Goal: Task Accomplishment & Management: Use online tool/utility

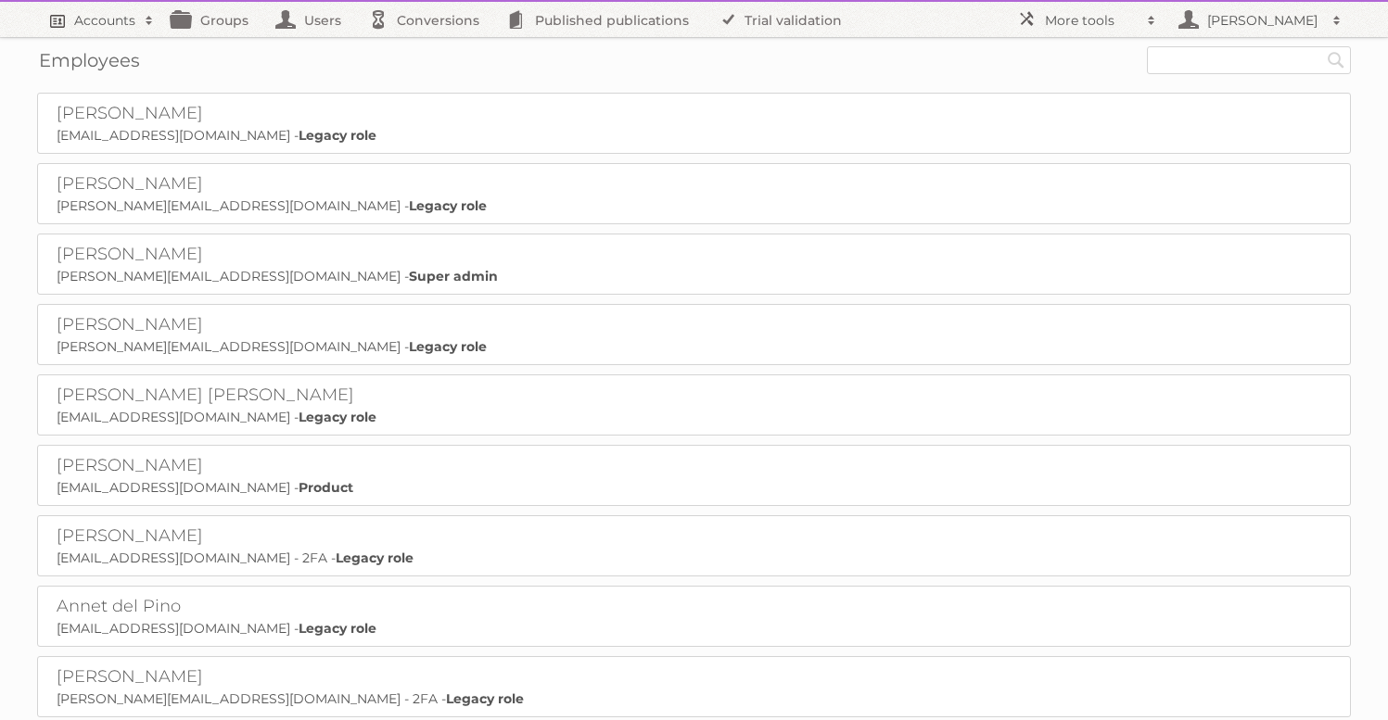
click at [127, 22] on h2 "Accounts" at bounding box center [104, 20] width 61 height 19
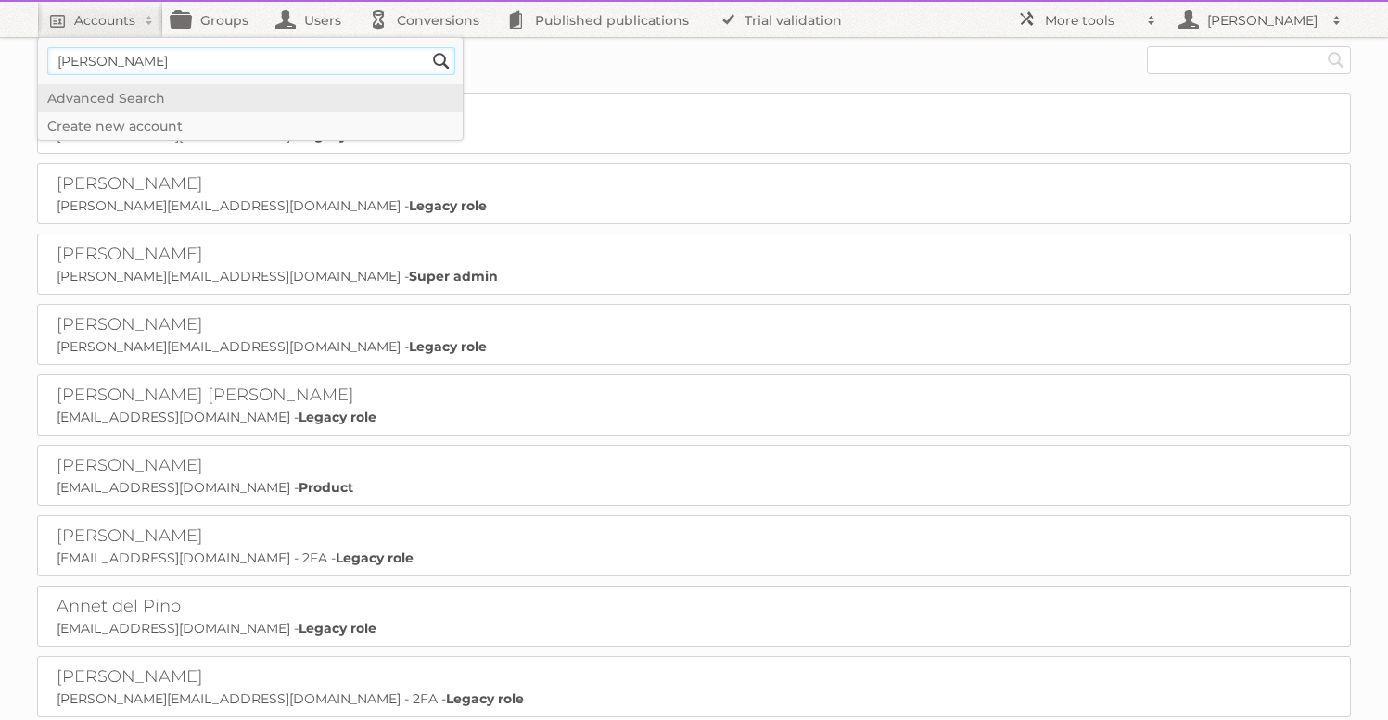
type input"] "[PERSON_NAME]"
click at [427, 47] on input "Search" at bounding box center [441, 61] width 28 height 28
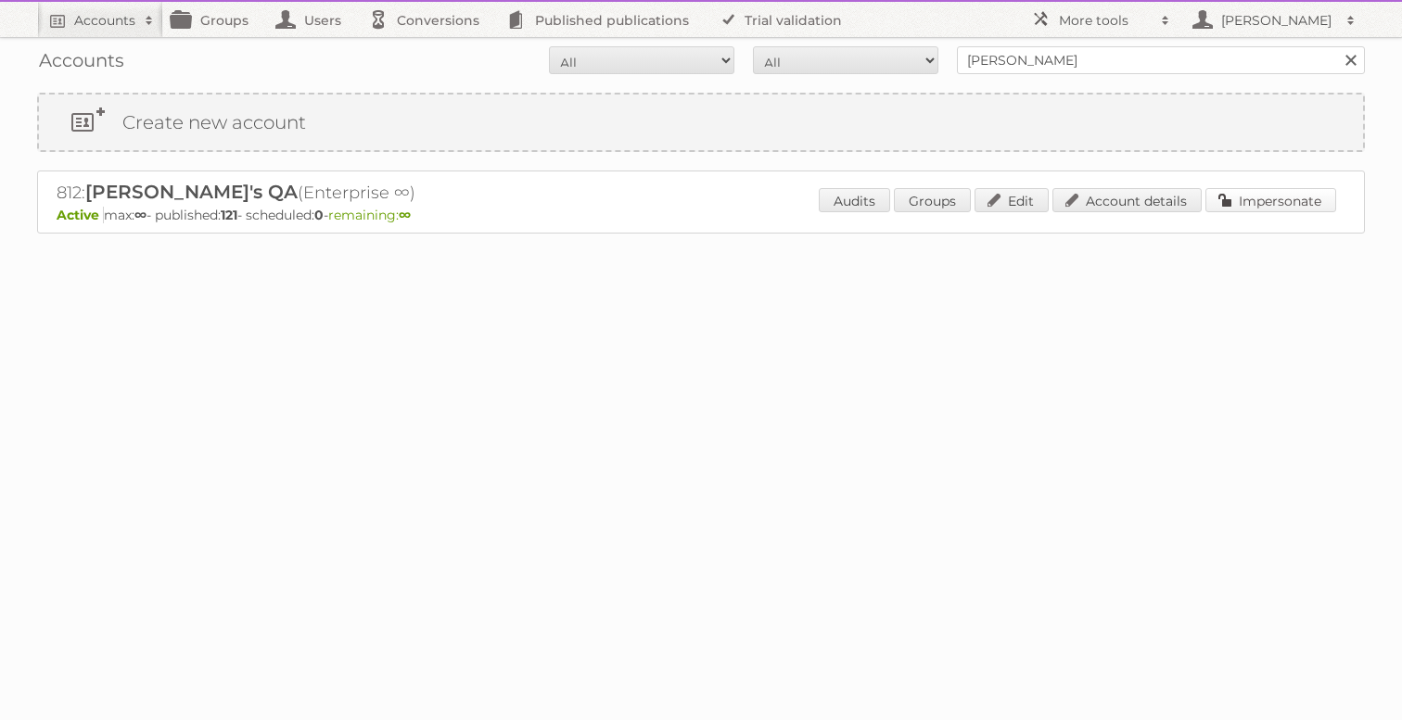
click at [1234, 209] on link "Impersonate" at bounding box center [1270, 200] width 131 height 24
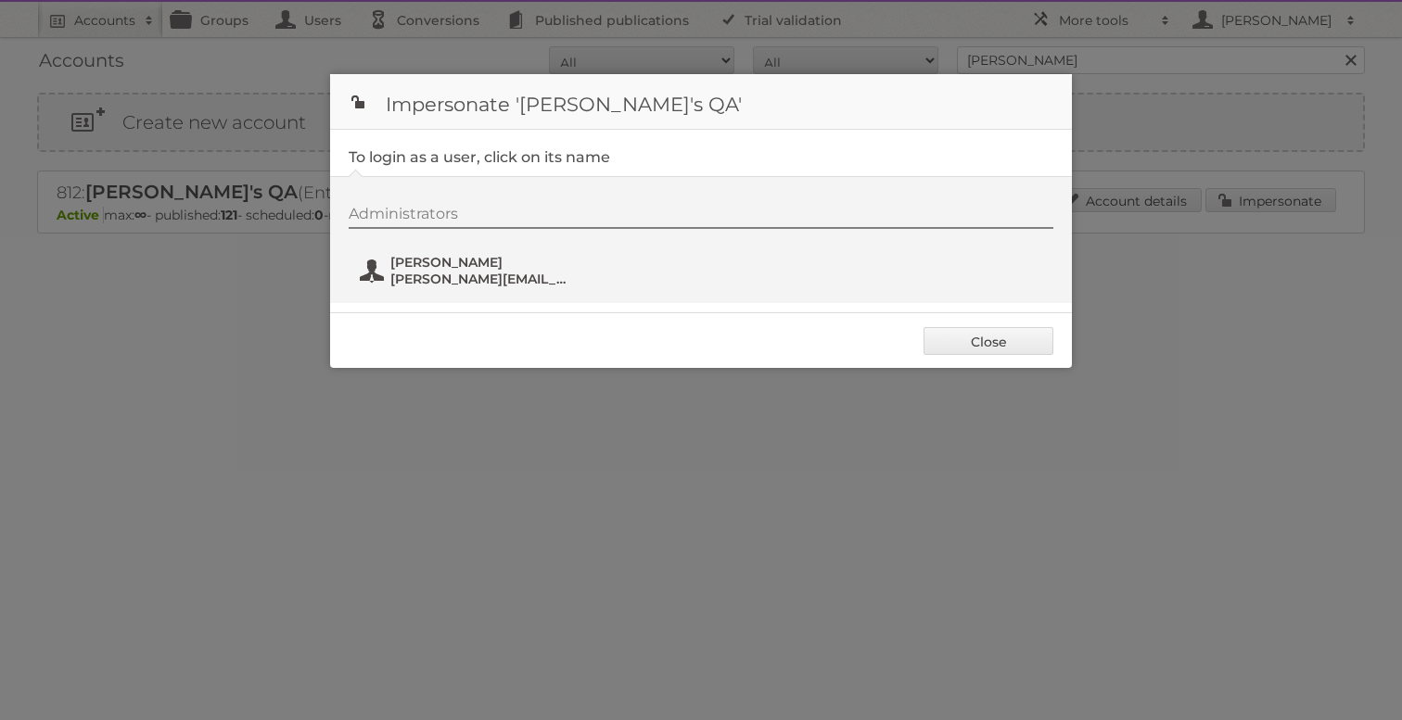
click at [542, 272] on span "[PERSON_NAME][EMAIL_ADDRESS][DOMAIN_NAME]" at bounding box center [480, 279] width 180 height 17
